Goal: Task Accomplishment & Management: Use online tool/utility

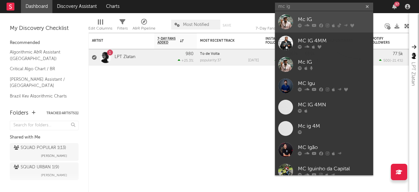
type input "mc ig"
click at [322, 25] on icon at bounding box center [321, 26] width 4 height 4
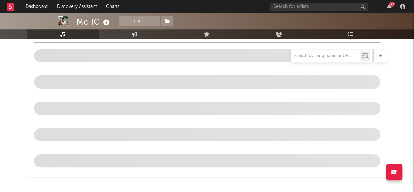
select select "6m"
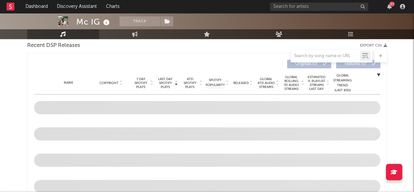
scroll to position [214, 0]
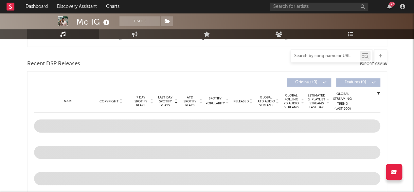
click at [323, 57] on input "text" at bounding box center [325, 55] width 69 height 5
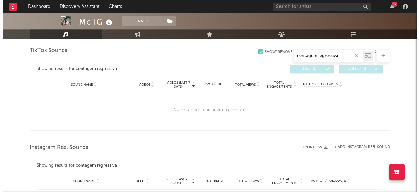
scroll to position [262, 0]
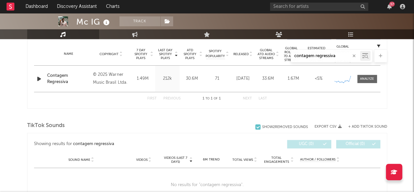
type input "contagem regressiva"
click at [367, 126] on button "+ Add TikTok Sound" at bounding box center [367, 127] width 39 height 4
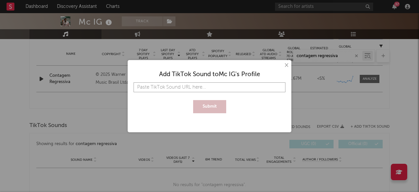
paste input "[URL][DOMAIN_NAME]"
type input "[URL][DOMAIN_NAME]"
click at [212, 102] on button "Submit" at bounding box center [209, 106] width 33 height 13
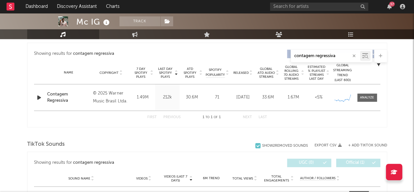
scroll to position [243, 0]
click at [365, 98] on div at bounding box center [367, 97] width 14 height 5
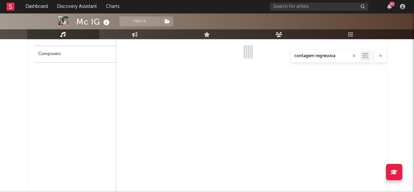
select select "6m"
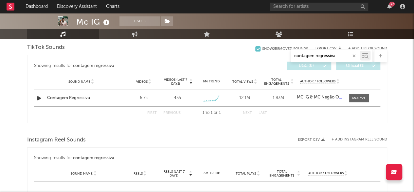
scroll to position [651, 0]
click at [363, 99] on div at bounding box center [359, 98] width 14 height 5
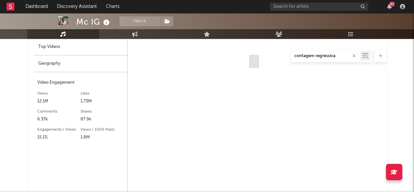
scroll to position [735, 0]
select select "6m"
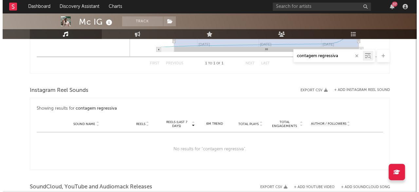
scroll to position [881, 0]
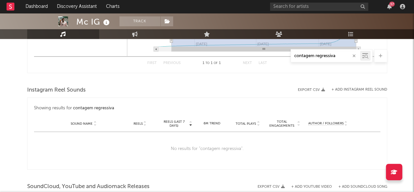
click at [363, 89] on button "+ Add Instagram Reel Sound" at bounding box center [360, 90] width 56 height 4
